Goal: Task Accomplishment & Management: Use online tool/utility

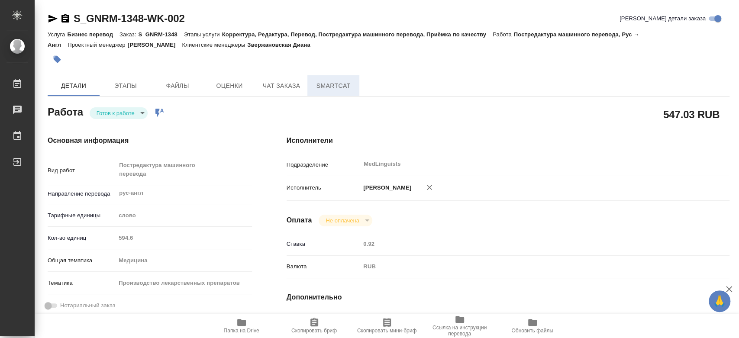
click at [319, 88] on span "SmartCat" at bounding box center [334, 86] width 42 height 11
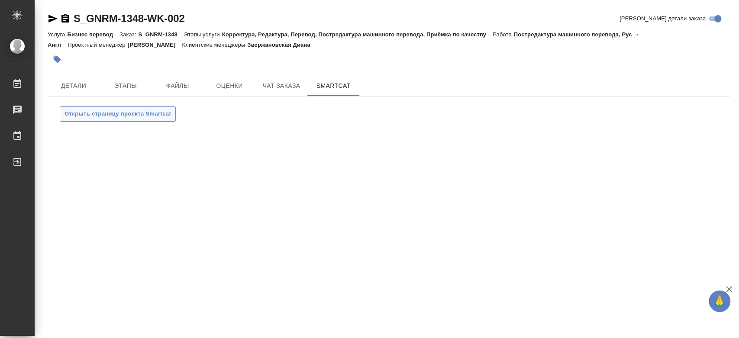
click at [139, 117] on span "Открыть страницу проекта Smartcat" at bounding box center [118, 114] width 107 height 10
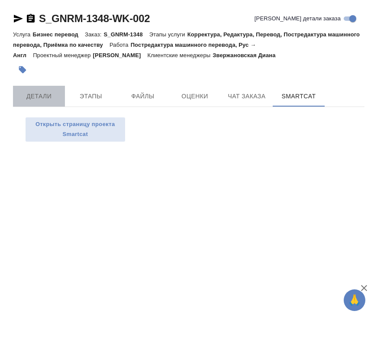
click at [42, 93] on span "Детали" at bounding box center [39, 96] width 42 height 11
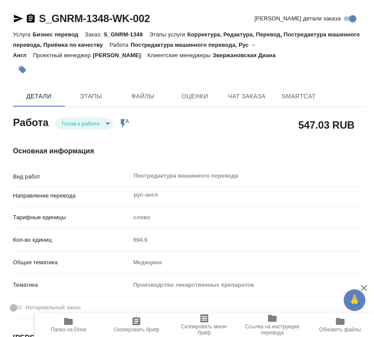
type textarea "x"
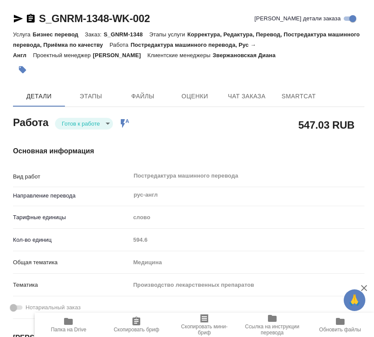
type textarea "x"
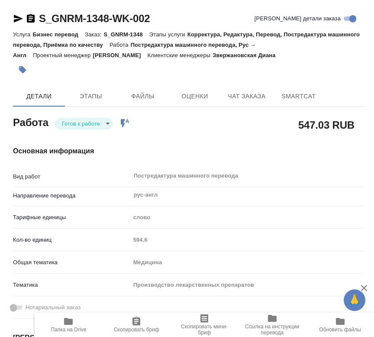
type textarea "x"
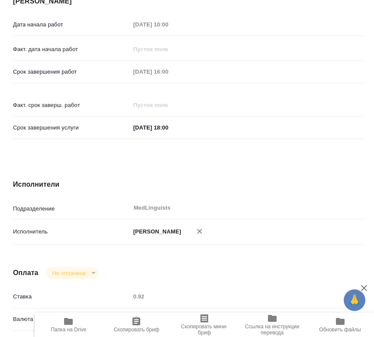
type textarea "x"
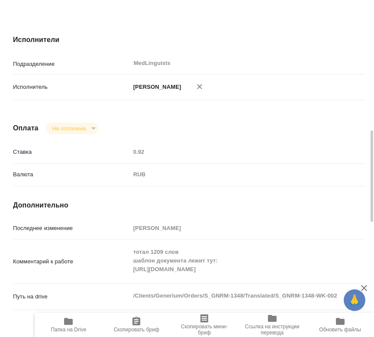
scroll to position [577, 0]
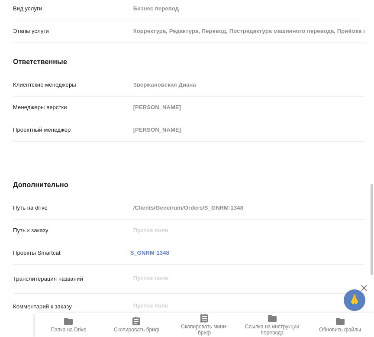
drag, startPoint x: 217, startPoint y: 253, endPoint x: 249, endPoint y: 110, distance: 146.1
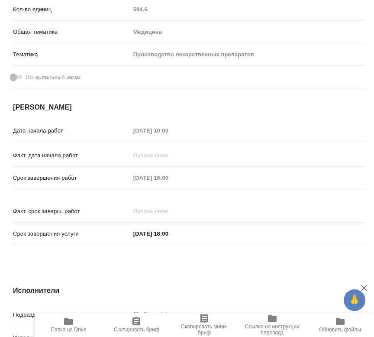
scroll to position [0, 0]
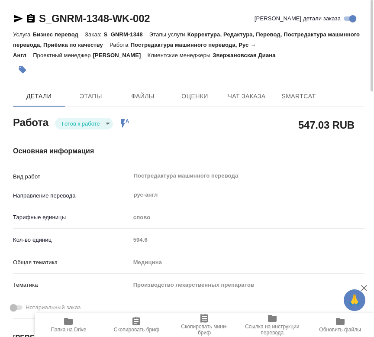
click at [111, 122] on body "🙏 .cls-1 fill:#fff; [PERSON_NAME] [PERSON_NAME] 0 Чаты График Выйти S_GNRM-1348…" at bounding box center [187, 168] width 374 height 337
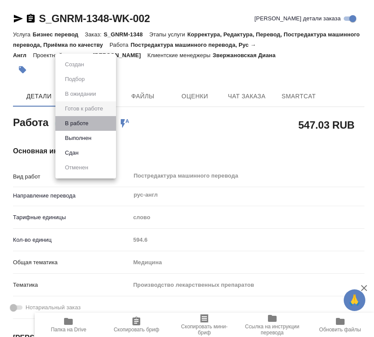
click at [93, 120] on li "В работе" at bounding box center [85, 123] width 61 height 15
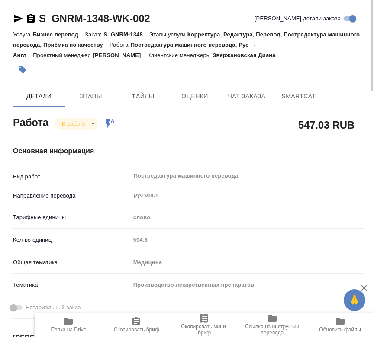
type textarea "x"
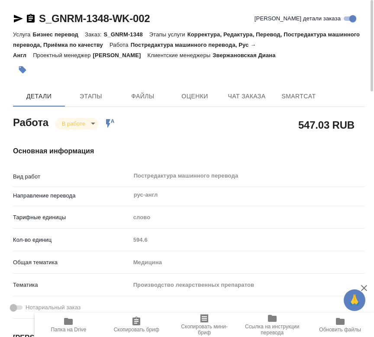
type textarea "x"
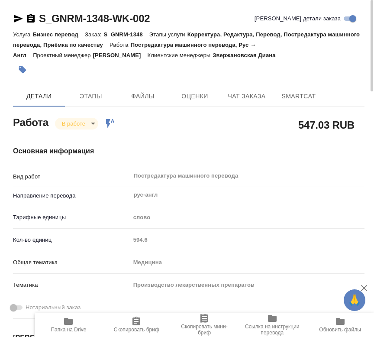
type textarea "x"
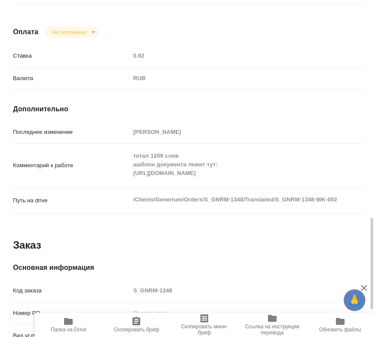
scroll to position [626, 0]
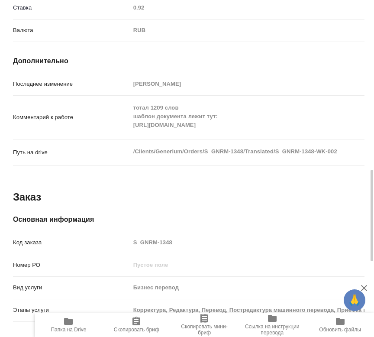
click at [123, 117] on div "Комментарий к работе тотал 1209 слов шаблон документа лежит тут: [URL][DOMAIN_N…" at bounding box center [189, 117] width 352 height 36
